Goal: Information Seeking & Learning: Learn about a topic

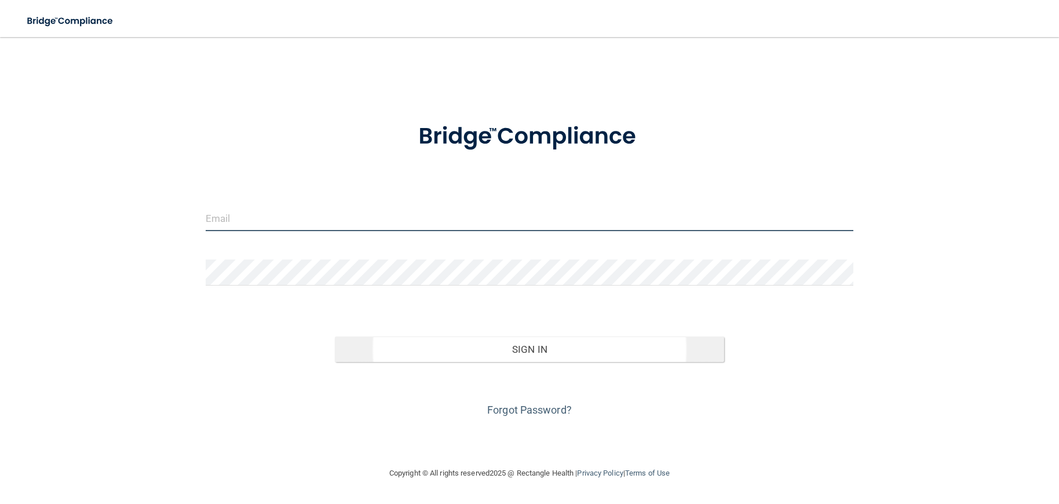
type input "[EMAIL_ADDRESS][DOMAIN_NAME]"
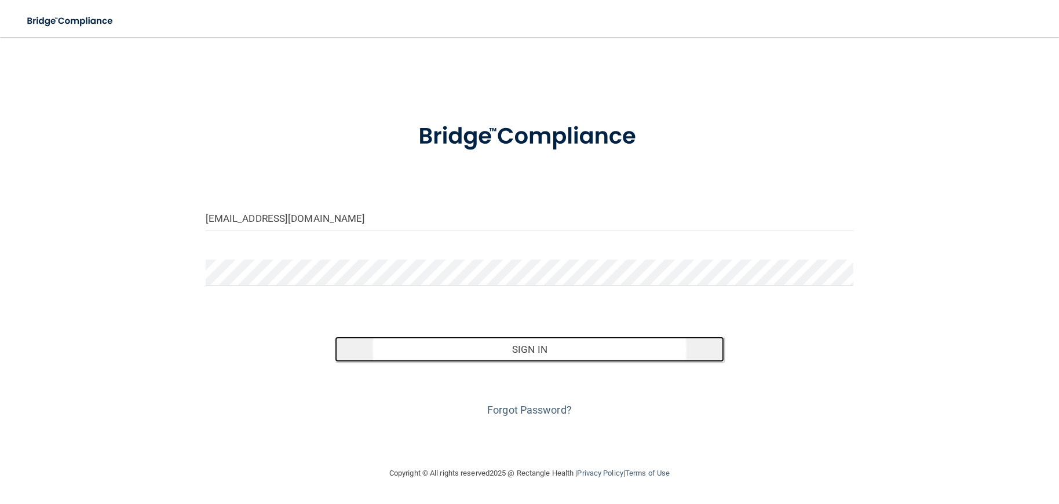
click at [537, 354] on button "Sign In" at bounding box center [529, 350] width 389 height 26
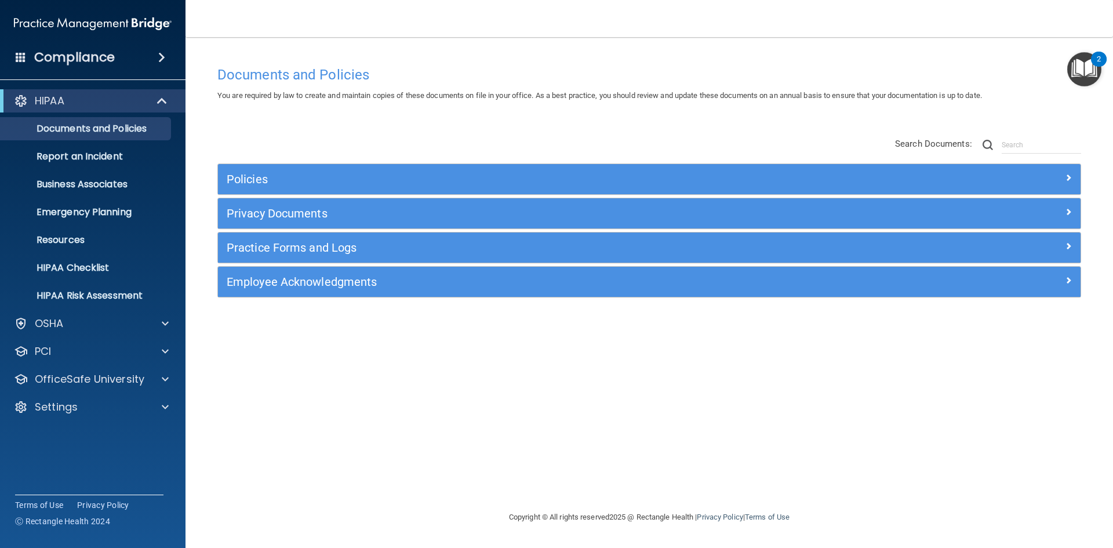
click at [785, 141] on div "Policies Select All (Unselect 0) Unselect All Print Selected (0) Acceptable Use…" at bounding box center [649, 218] width 881 height 185
click at [73, 327] on div "OSHA" at bounding box center [77, 323] width 144 height 14
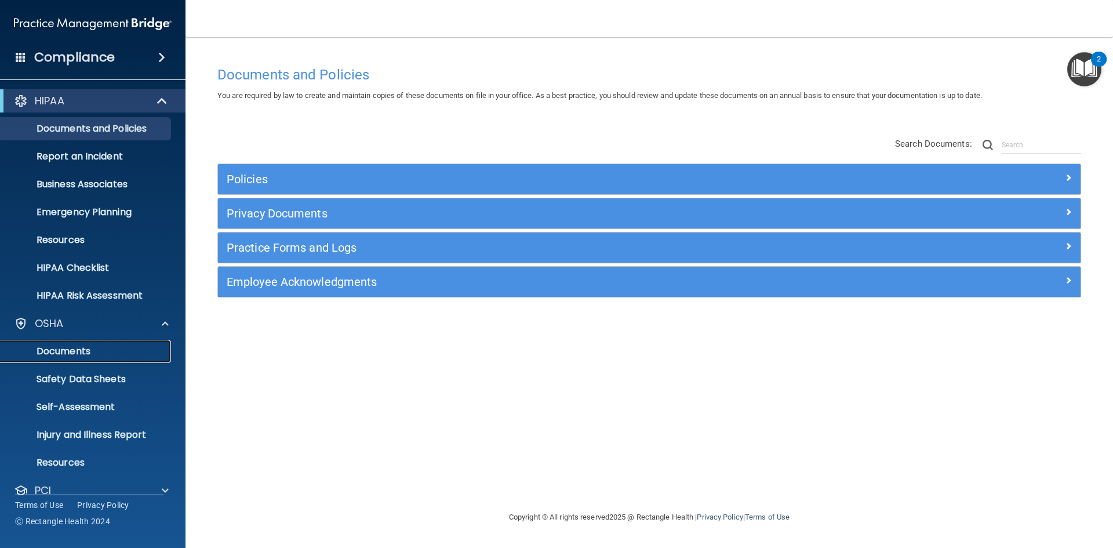
click at [86, 354] on p "Documents" at bounding box center [87, 351] width 158 height 12
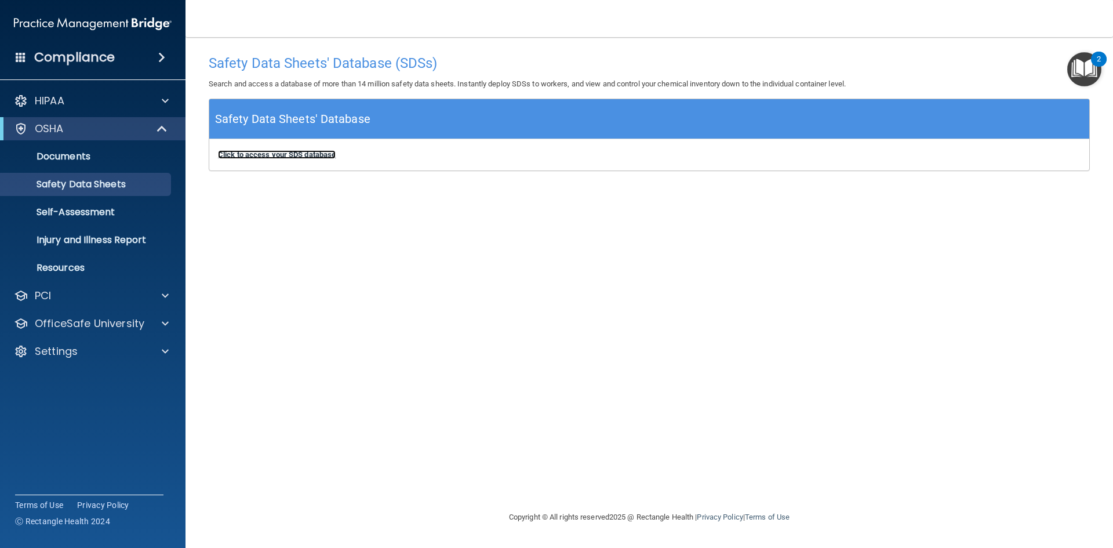
click at [254, 156] on b "Click to access your SDS database" at bounding box center [277, 154] width 118 height 9
click at [112, 214] on p "Self-Assessment" at bounding box center [87, 212] width 158 height 12
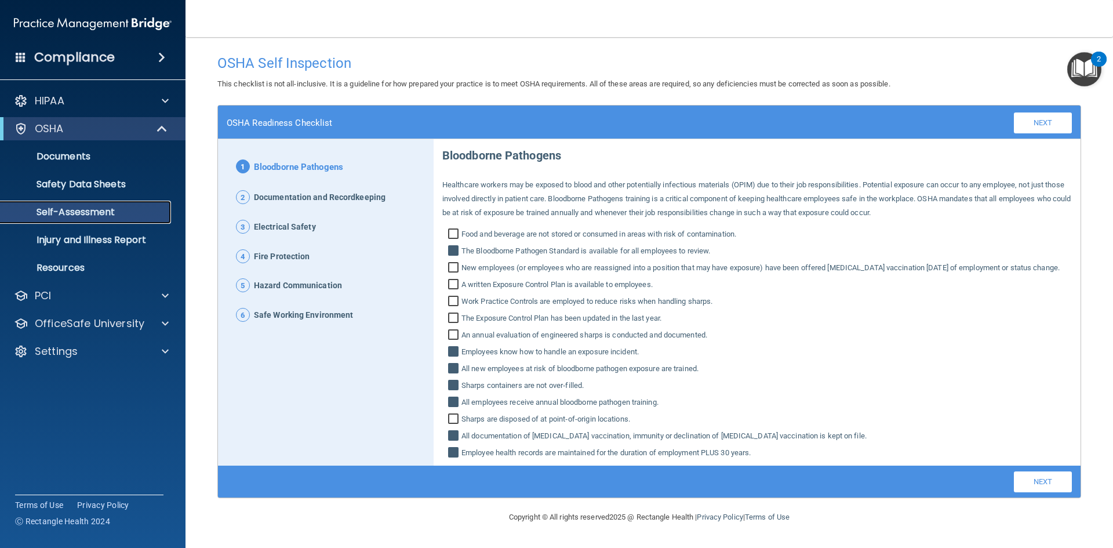
scroll to position [10, 0]
click at [100, 238] on p "Injury and Illness Report" at bounding box center [87, 240] width 158 height 12
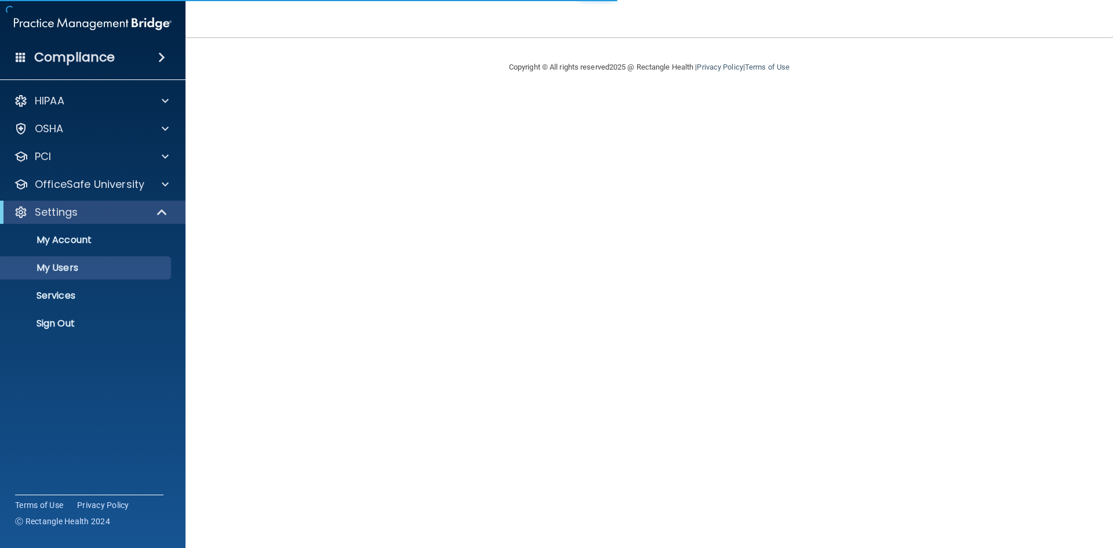
select select "20"
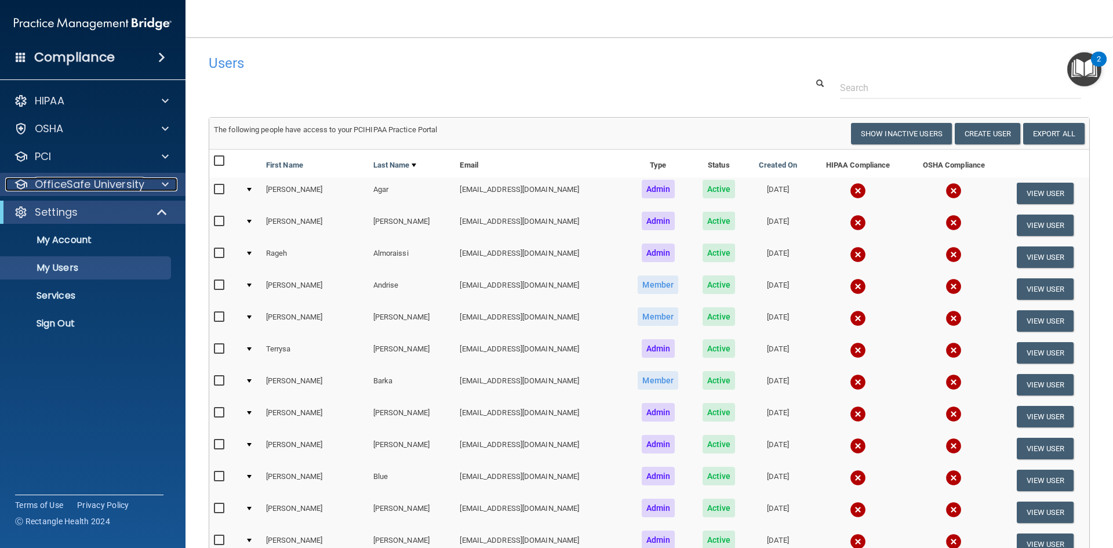
click at [117, 179] on p "OfficeSafe University" at bounding box center [90, 184] width 110 height 14
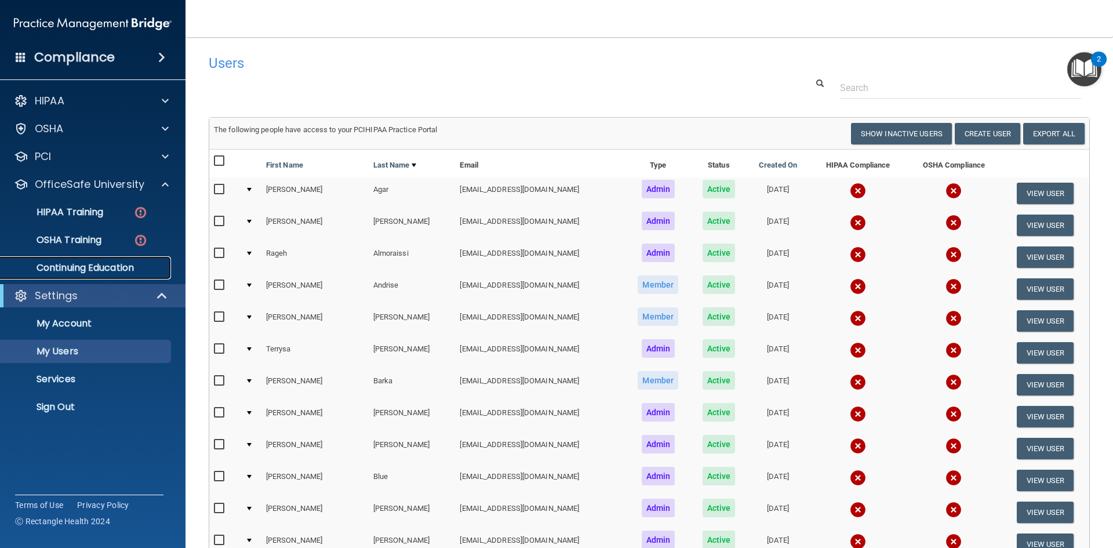
click at [110, 273] on p "Continuing Education" at bounding box center [87, 268] width 158 height 12
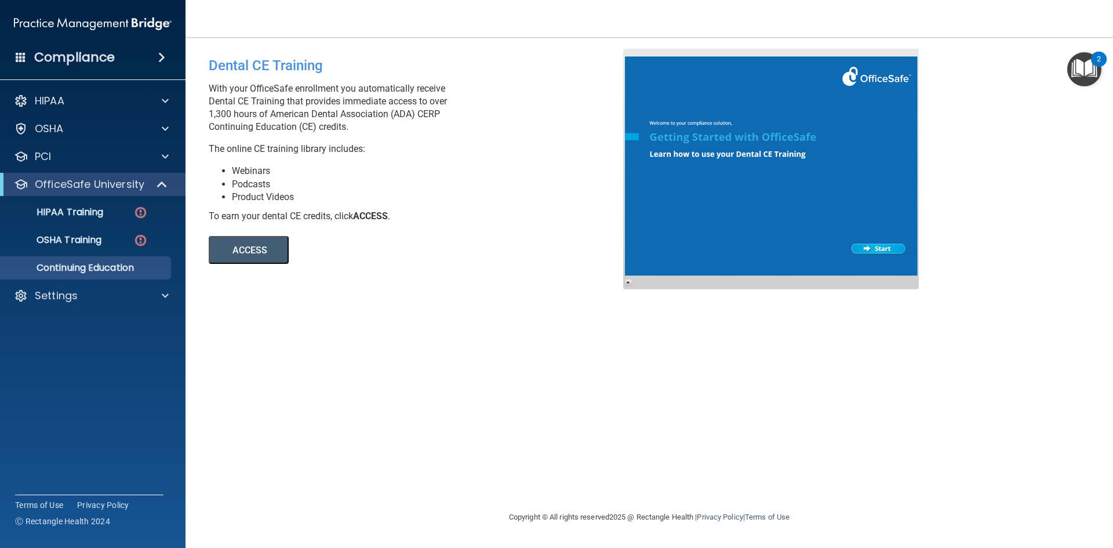
click at [267, 246] on button "ACCESS" at bounding box center [249, 250] width 80 height 28
click at [110, 292] on div "Settings" at bounding box center [77, 296] width 144 height 14
click at [103, 344] on link "My Users" at bounding box center [79, 351] width 183 height 23
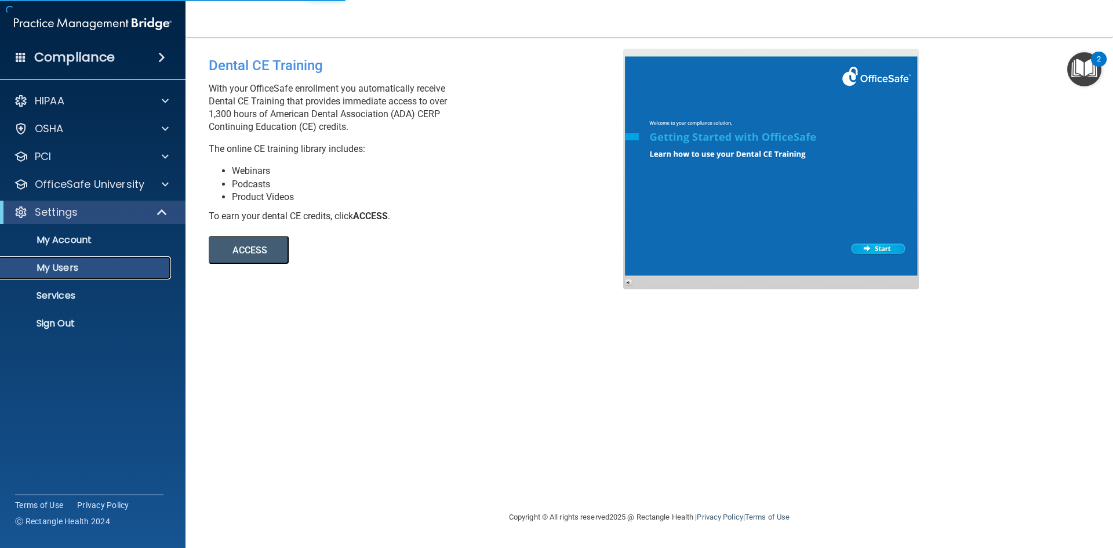
select select "20"
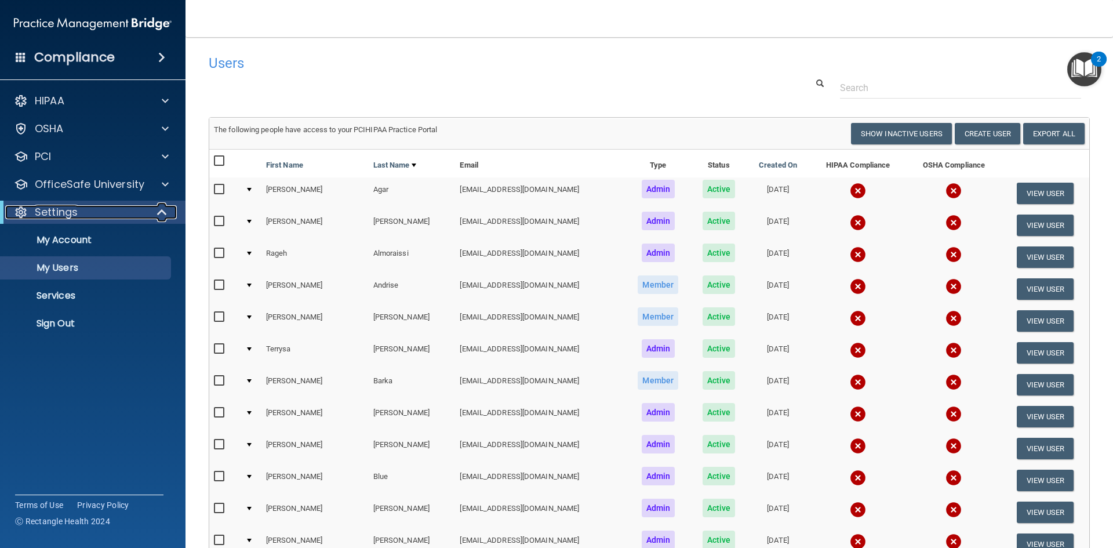
click at [144, 214] on div "Settings" at bounding box center [76, 212] width 143 height 14
click at [990, 28] on nav "Toggle navigation Mohamet Diop mdiop@rectanglehealth.com Manage My Enterprise R…" at bounding box center [648, 18] width 927 height 37
